Goal: Communication & Community: Answer question/provide support

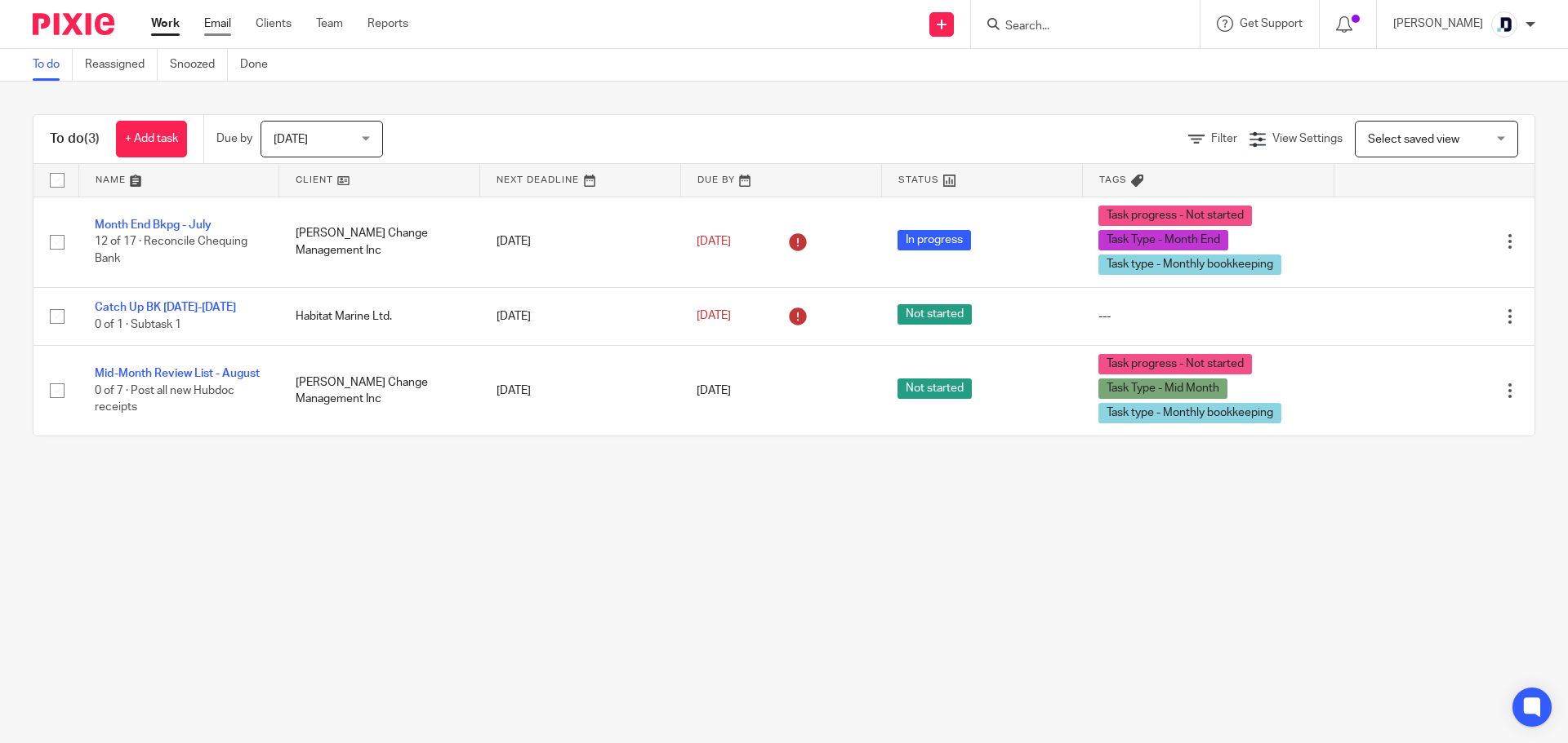
click at [232, 22] on ul "Work Email Clients Team Reports" at bounding box center [292, 23] width 281 height 16
click at [230, 20] on link "Email" at bounding box center [217, 23] width 27 height 16
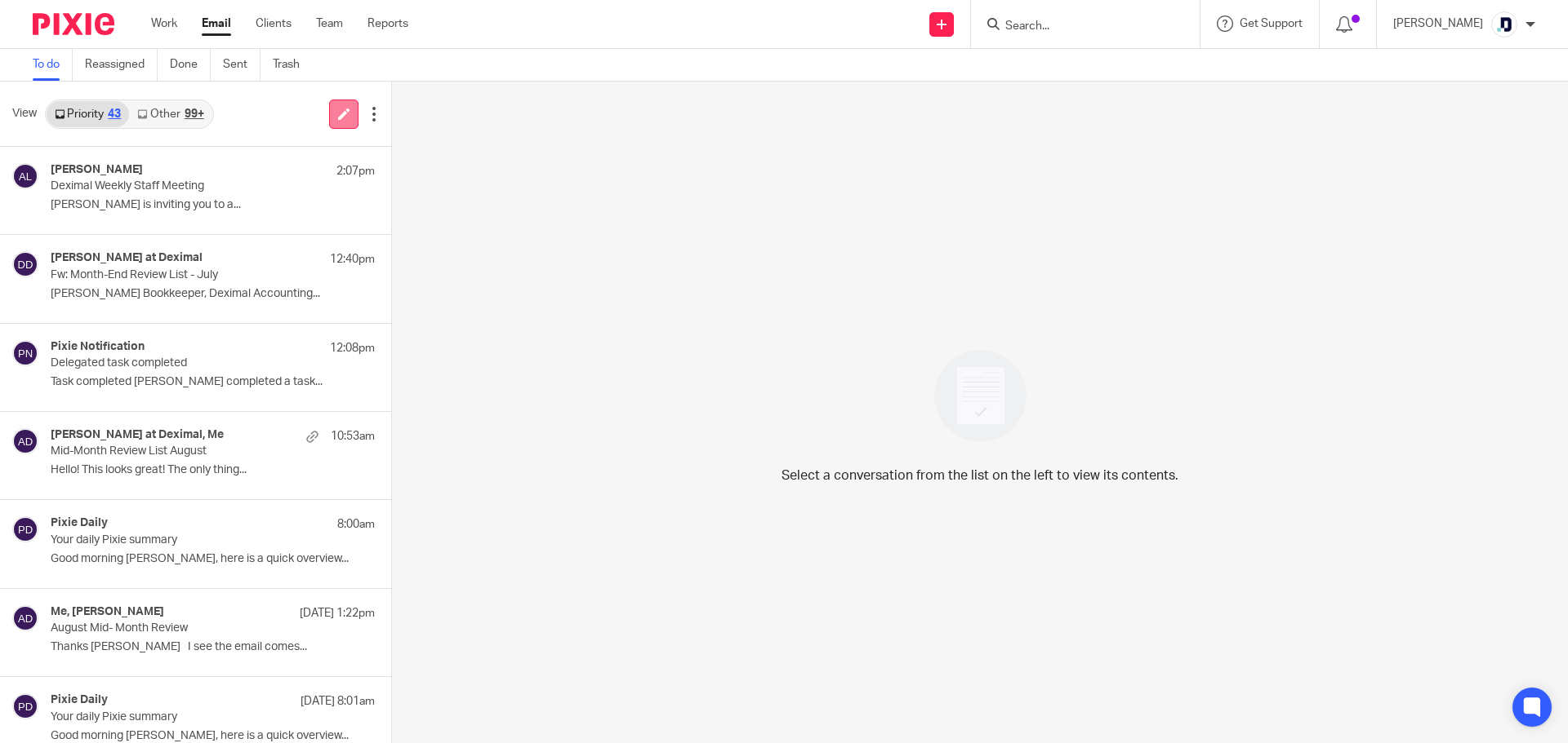
click at [338, 121] on link at bounding box center [344, 114] width 29 height 29
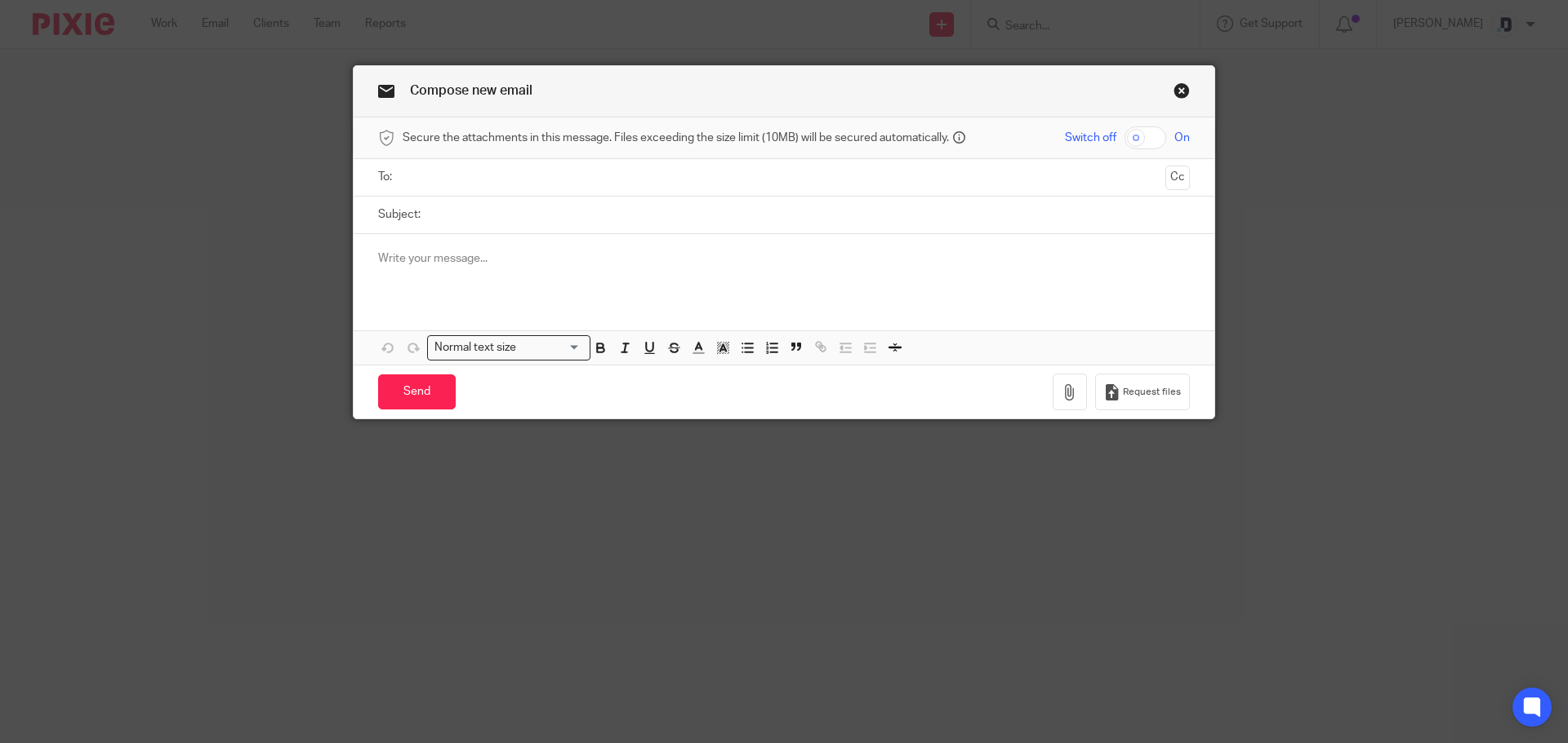
click at [460, 176] on input "text" at bounding box center [784, 177] width 750 height 19
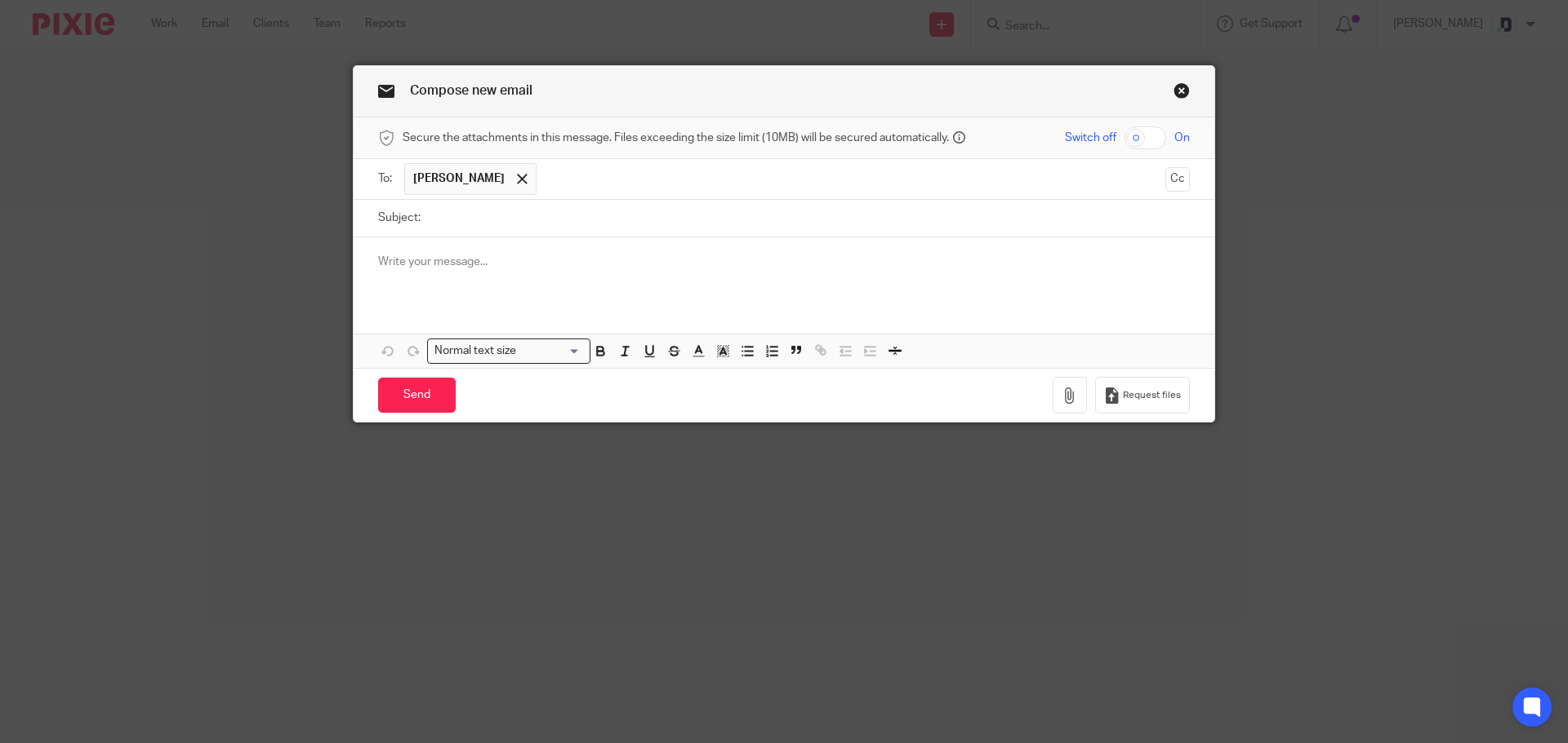
click at [505, 226] on input "Subject:" at bounding box center [809, 218] width 761 height 37
click at [553, 215] on input "My Aligned Purpose Reconcilition" at bounding box center [809, 218] width 761 height 37
type input "My Aligned Purpose Reconciliation - Abundant USD"
click at [558, 252] on div at bounding box center [784, 269] width 860 height 64
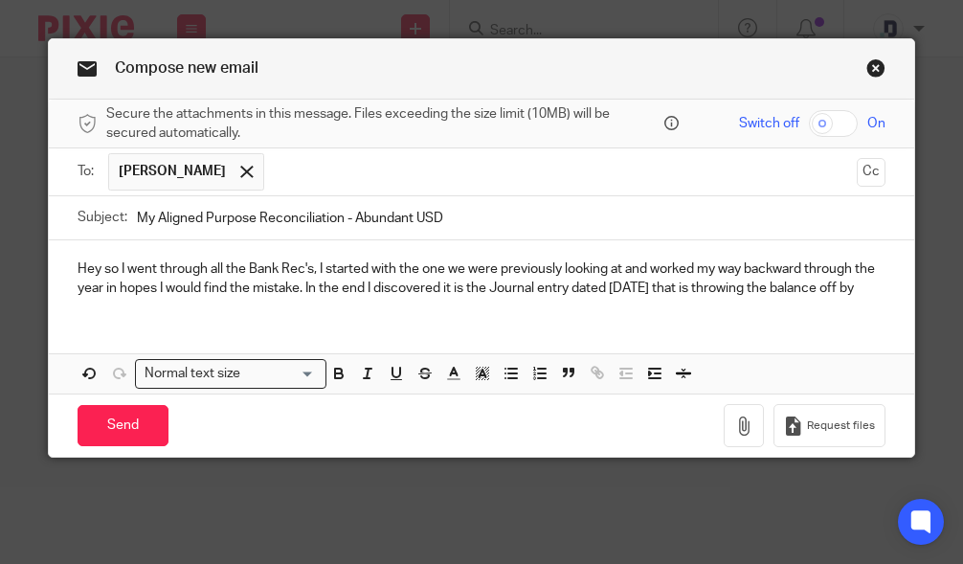
click at [365, 315] on div "Hey so I went through all the Bank Rec's, I started with the one we were previo…" at bounding box center [481, 277] width 865 height 75
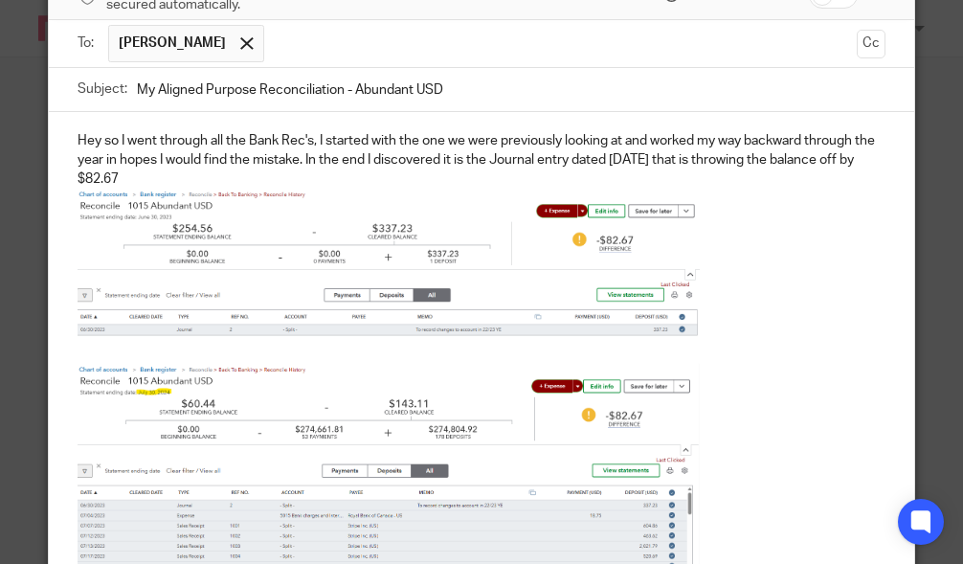
scroll to position [51, 0]
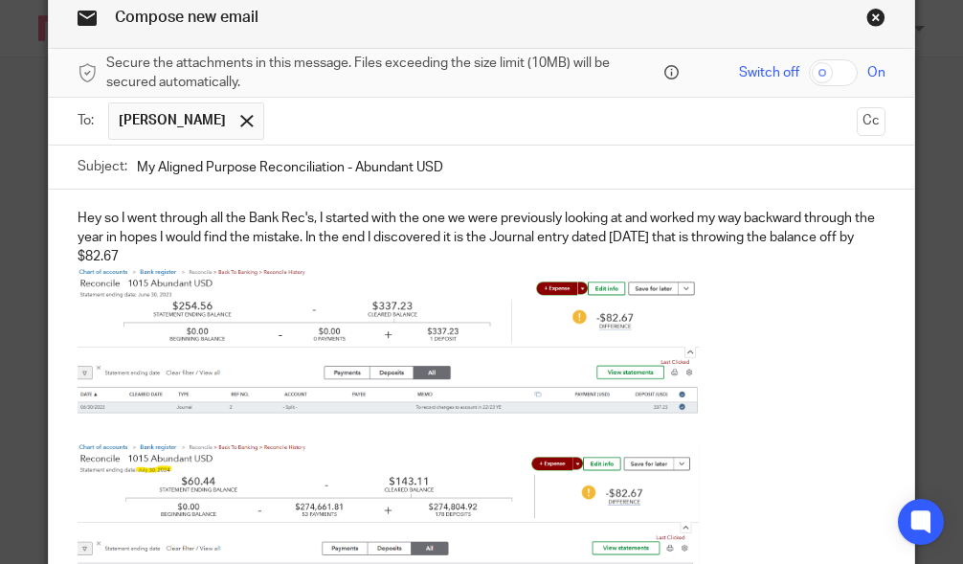
click at [178, 251] on p "Hey so I went through all the Bank Rec's, I started with the one we were previo…" at bounding box center [481, 238] width 807 height 58
